Goal: Check status: Check status

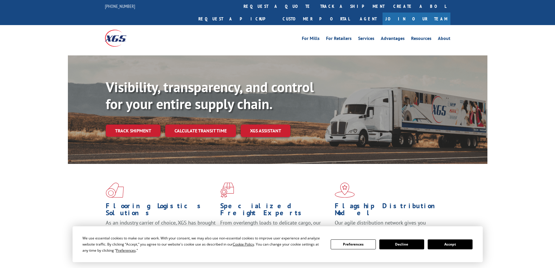
drag, startPoint x: 452, startPoint y: 246, endPoint x: 200, endPoint y: 169, distance: 263.9
click at [450, 245] on button "Accept" at bounding box center [450, 244] width 45 height 10
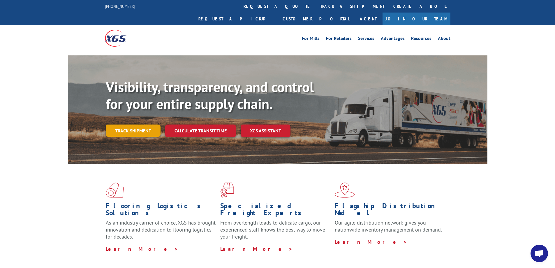
click at [133, 124] on link "Track shipment" at bounding box center [133, 130] width 55 height 12
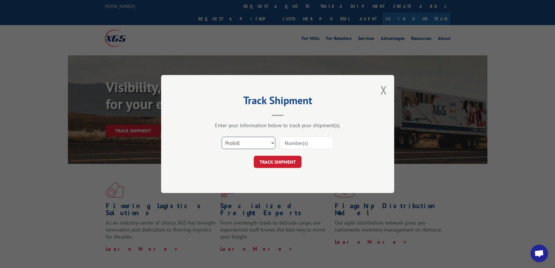
click at [239, 145] on select "Select category... Probill BOL PO" at bounding box center [249, 143] width 54 height 12
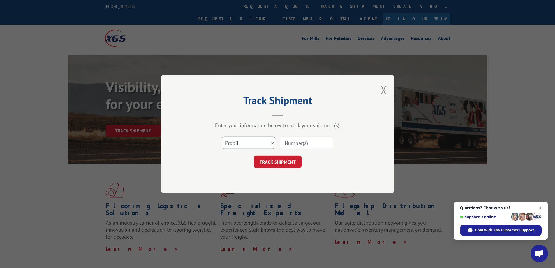
select select "bol"
click at [222, 137] on select "Select category... Probill BOL PO" at bounding box center [249, 143] width 54 height 12
click at [301, 140] on input at bounding box center [307, 143] width 54 height 12
paste input "5590520"
type input "5590520"
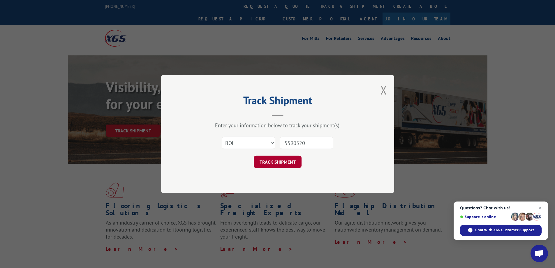
click at [279, 163] on button "TRACK SHIPMENT" at bounding box center [278, 162] width 48 height 12
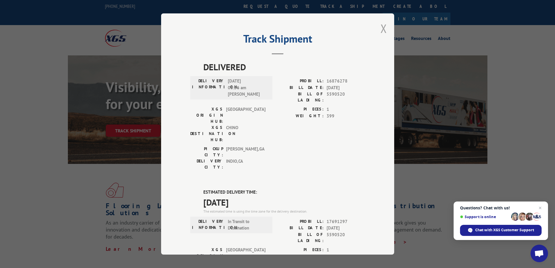
click at [382, 30] on button "Close modal" at bounding box center [383, 28] width 6 height 15
